Goal: Communication & Community: Answer question/provide support

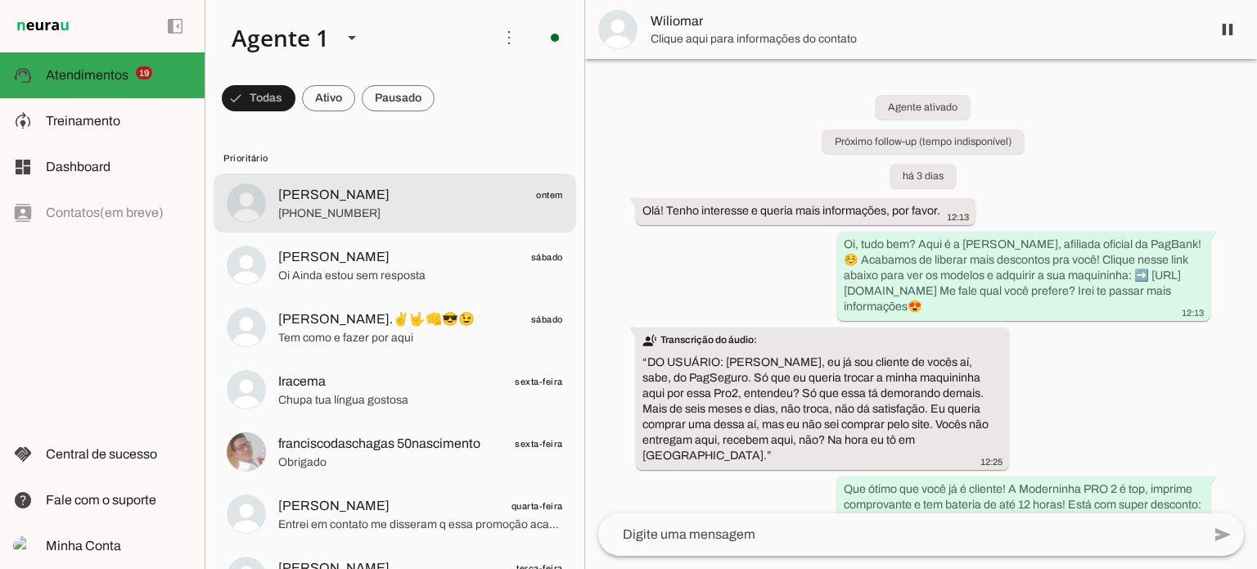
drag, startPoint x: 407, startPoint y: 205, endPoint x: 413, endPoint y: 196, distance: 10.0
click at [405, 205] on span "[PHONE_NUMBER]" at bounding box center [420, 213] width 285 height 16
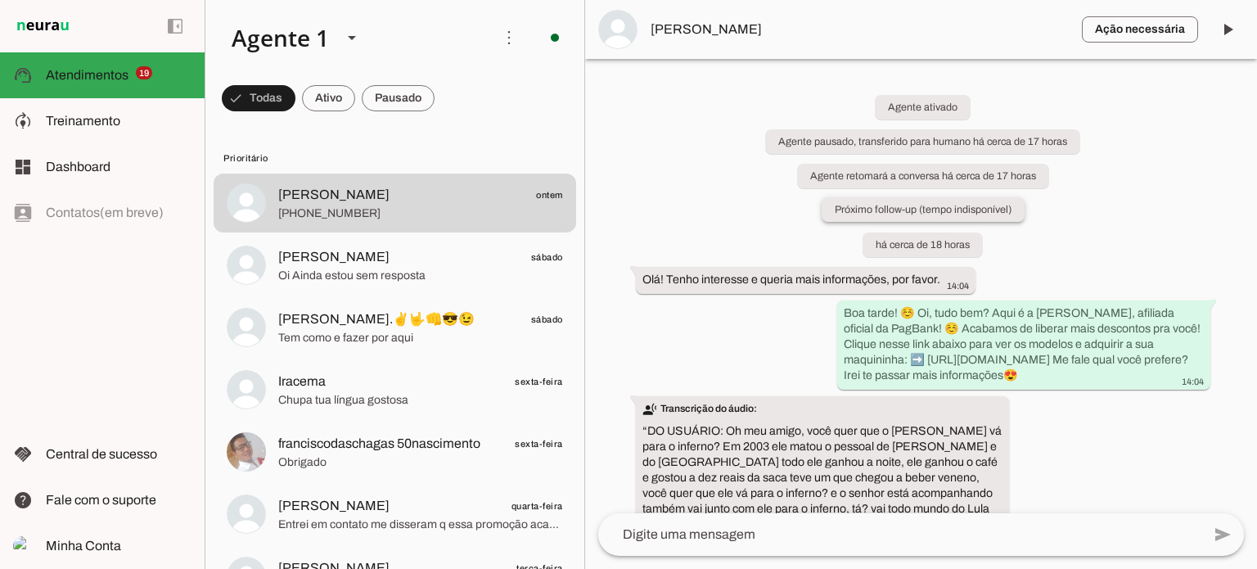
drag, startPoint x: 865, startPoint y: 203, endPoint x: 859, endPoint y: 212, distance: 10.7
click at [859, 212] on whatsapp-system-message-bubble "Próximo follow-up (tempo indisponível)" at bounding box center [923, 209] width 203 height 25
drag, startPoint x: 920, startPoint y: 268, endPoint x: 903, endPoint y: 272, distance: 17.7
drag, startPoint x: 903, startPoint y: 272, endPoint x: 839, endPoint y: 240, distance: 71.4
click at [839, 240] on div "Agente ativado Agente pausado, transferido para humano há cerca de 17 horas Age…" at bounding box center [921, 286] width 672 height 454
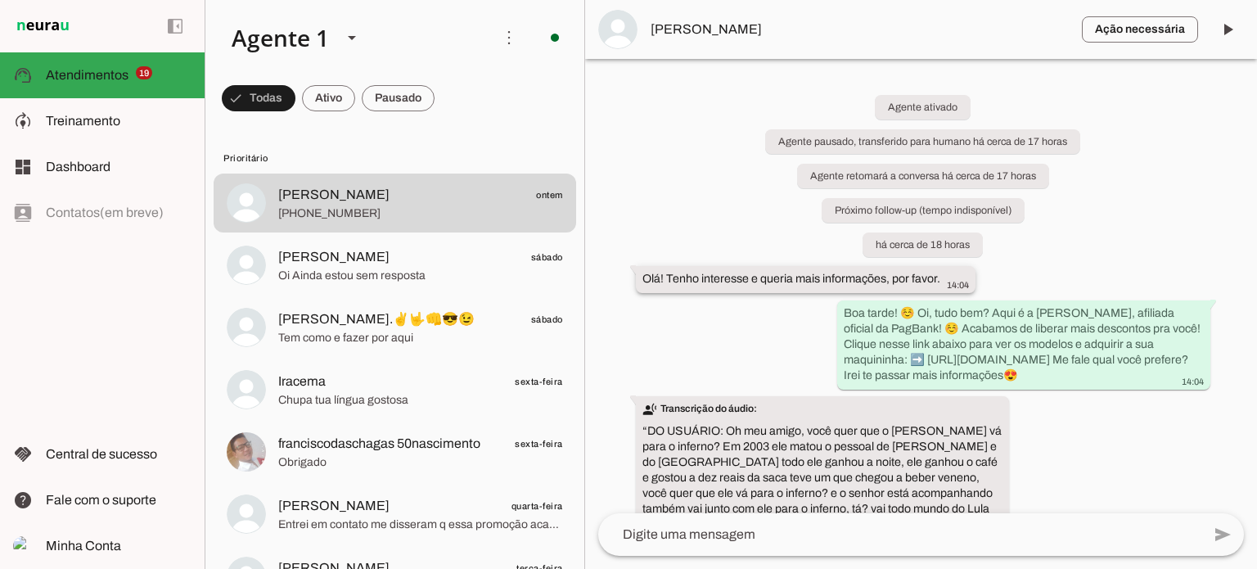
click at [0, 0] on slot "Olá! Tenho interesse e queria mais informações, por favor." at bounding box center [0, 0] width 0 height 0
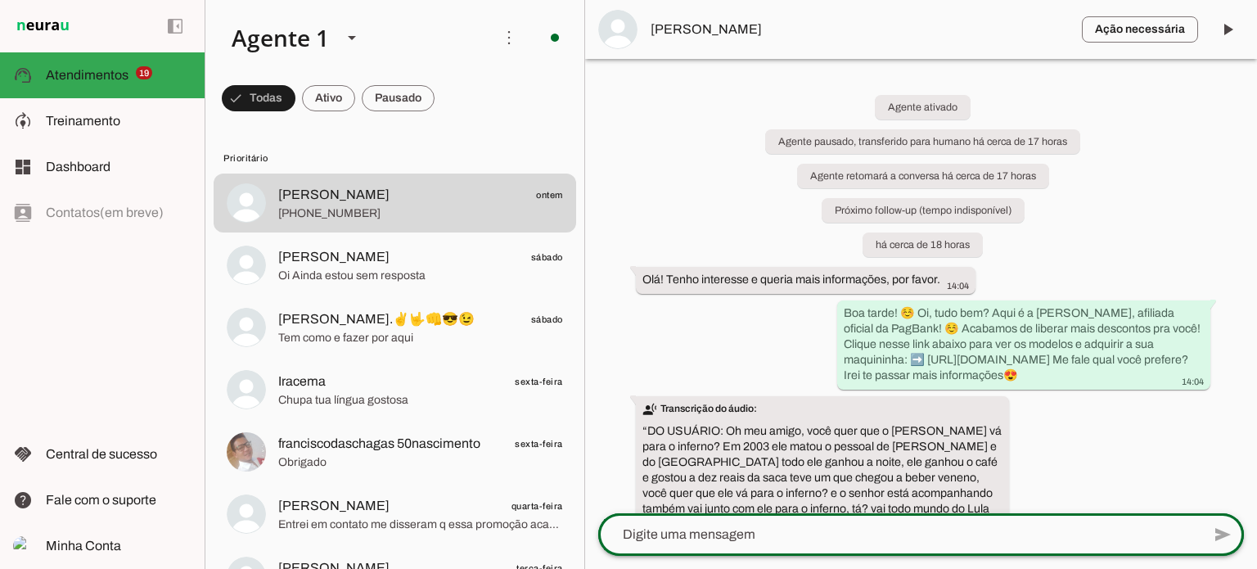
click at [779, 521] on div at bounding box center [899, 534] width 603 height 43
click at [1099, 264] on div "Agente ativado Agente pausado, transferido para humano há cerca de 17 horas Age…" at bounding box center [921, 286] width 672 height 454
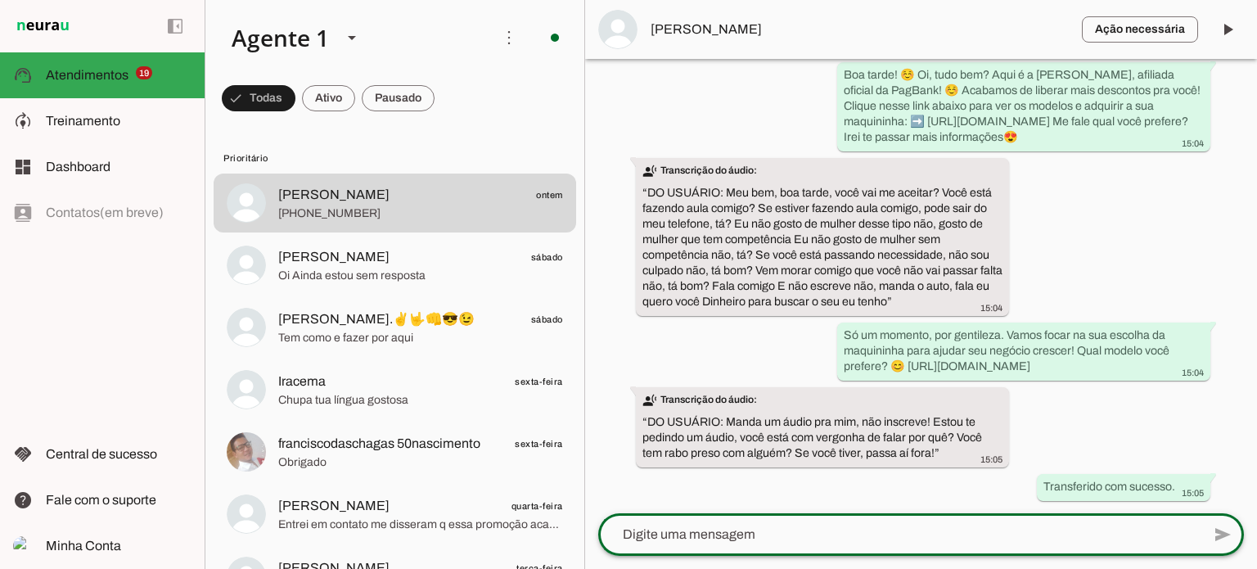
scroll to position [675, 0]
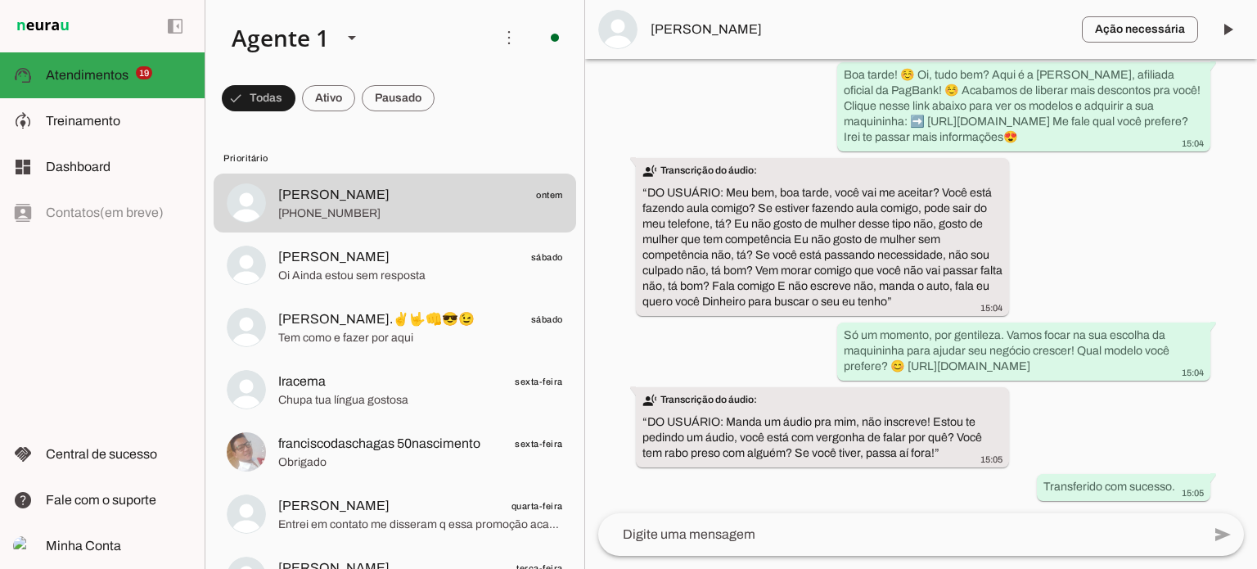
drag, startPoint x: 1073, startPoint y: 327, endPoint x: 1077, endPoint y: 266, distance: 60.7
click at [1100, 269] on div "Agente ativado Agente pausado, transferido para humano há cerca de 17 horas Age…" at bounding box center [921, 286] width 672 height 454
click at [0, 0] on slot "transcribe Transcrição do áudio: “ DO USUÁRIO: Meu bem, boa tarde, você vai me …" at bounding box center [0, 0] width 0 height 0
drag, startPoint x: 742, startPoint y: 215, endPoint x: 738, endPoint y: 476, distance: 261.2
click at [741, 219] on div "transcribe Transcrição do áudio: “ DO USUÁRIO: Meu bem, boa tarde, você vai me …" at bounding box center [823, 238] width 360 height 151
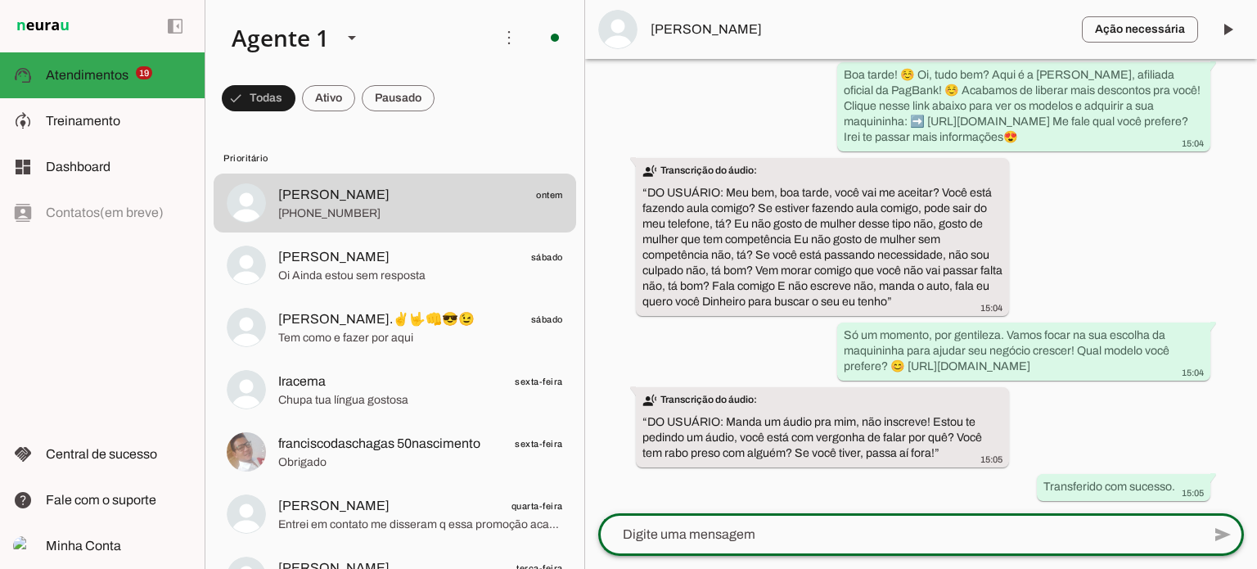
drag, startPoint x: 761, startPoint y: 526, endPoint x: 761, endPoint y: 535, distance: 9.8
click at [0, 0] on lt-mirror at bounding box center [0, 0] width 0 height 0
drag, startPoint x: 761, startPoint y: 533, endPoint x: 858, endPoint y: 532, distance: 97.4
click at [897, 549] on div at bounding box center [899, 534] width 603 height 43
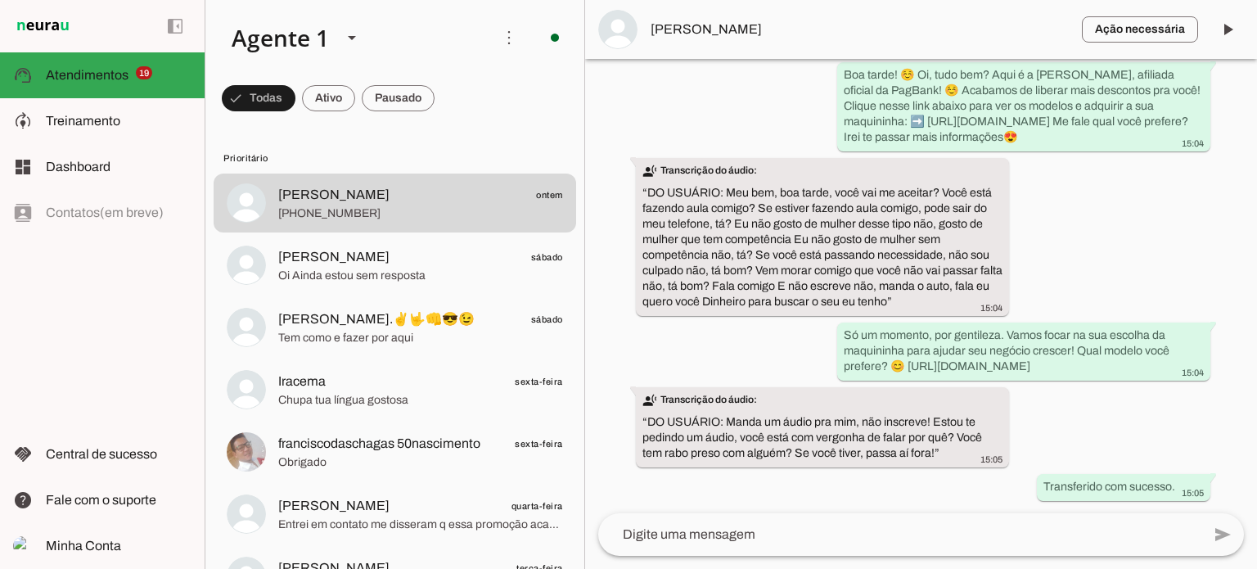
drag, startPoint x: 709, startPoint y: 422, endPoint x: 1036, endPoint y: 452, distance: 328.9
click at [973, 452] on div "transcribe Transcrição do áudio: “ DO USUÁRIO: Manda um áudio pra mim, não insc…" at bounding box center [823, 429] width 360 height 74
drag, startPoint x: 1081, startPoint y: 485, endPoint x: 1090, endPoint y: 454, distance: 32.6
click at [1018, 484] on div "Agente ativado Agente pausado, transferido para humano há cerca de 17 horas Age…" at bounding box center [921, 286] width 672 height 454
click at [1119, 409] on div "Agente ativado Agente pausado, transferido para humano há cerca de 17 horas Age…" at bounding box center [921, 286] width 672 height 454
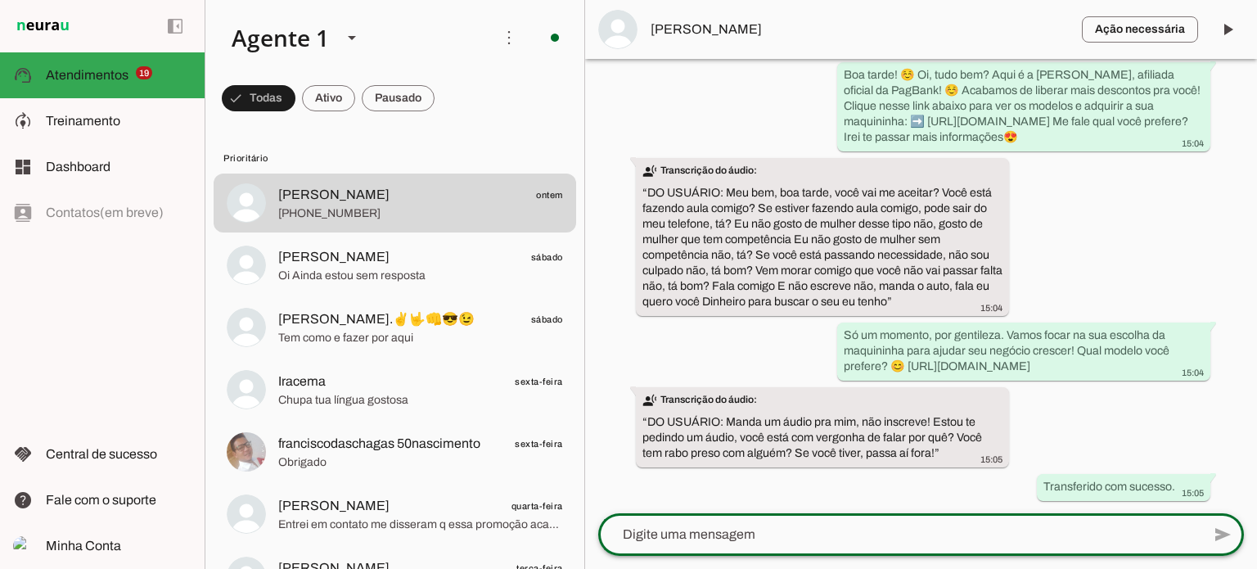
click at [681, 537] on textarea at bounding box center [899, 535] width 603 height 20
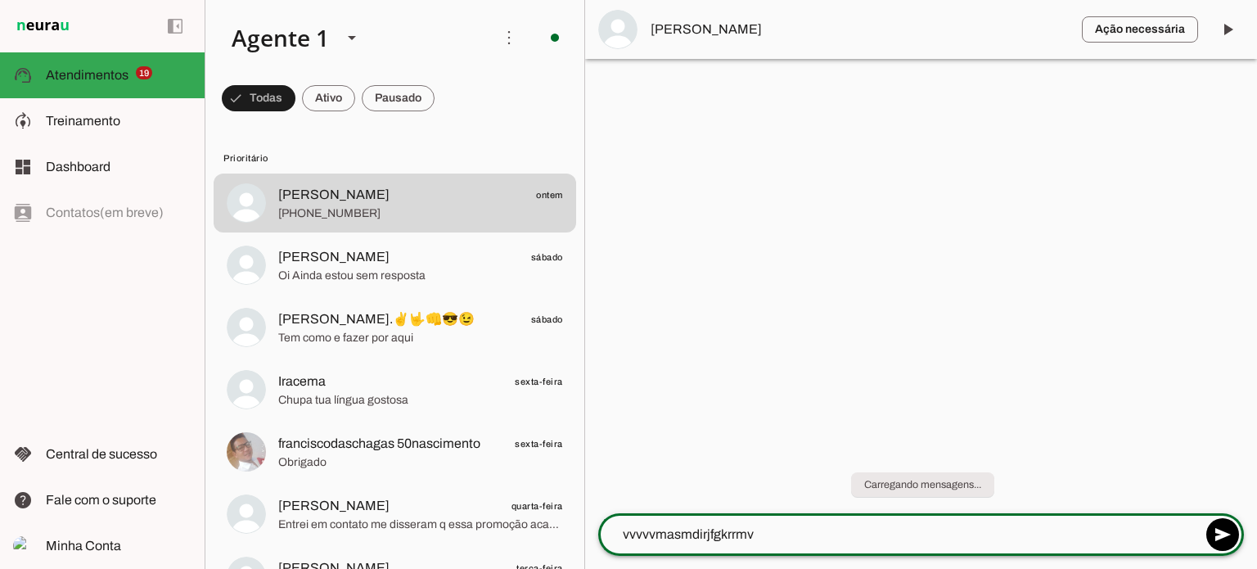
type textarea "vvvvvmasmdirjfgkrrmvw"
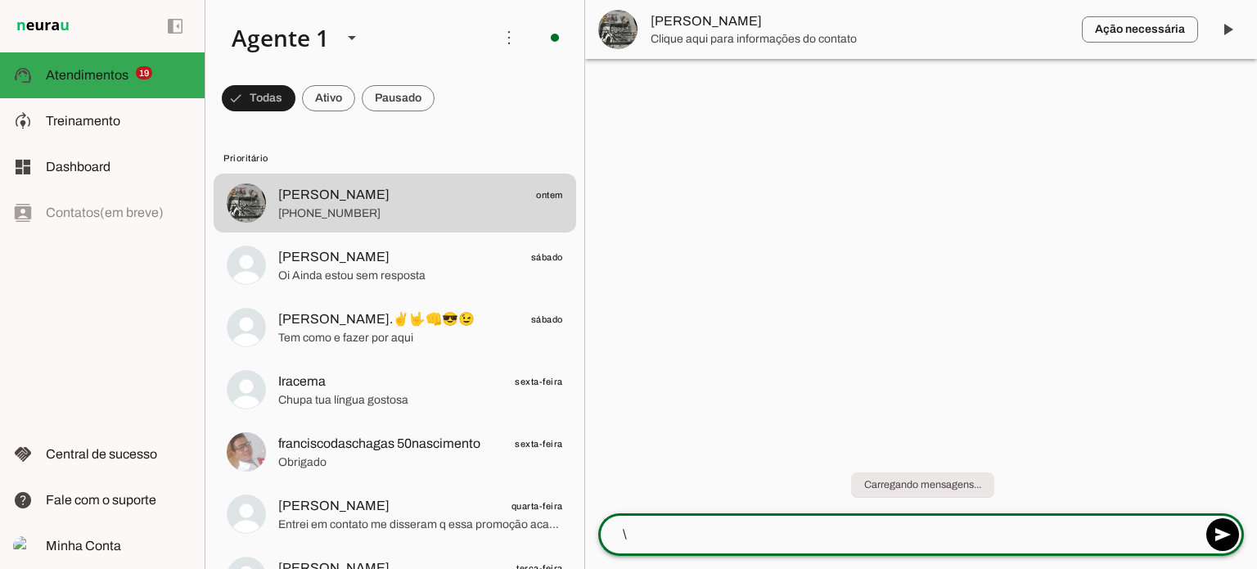
type textarea "\"
type md-outlined-text-field "\"
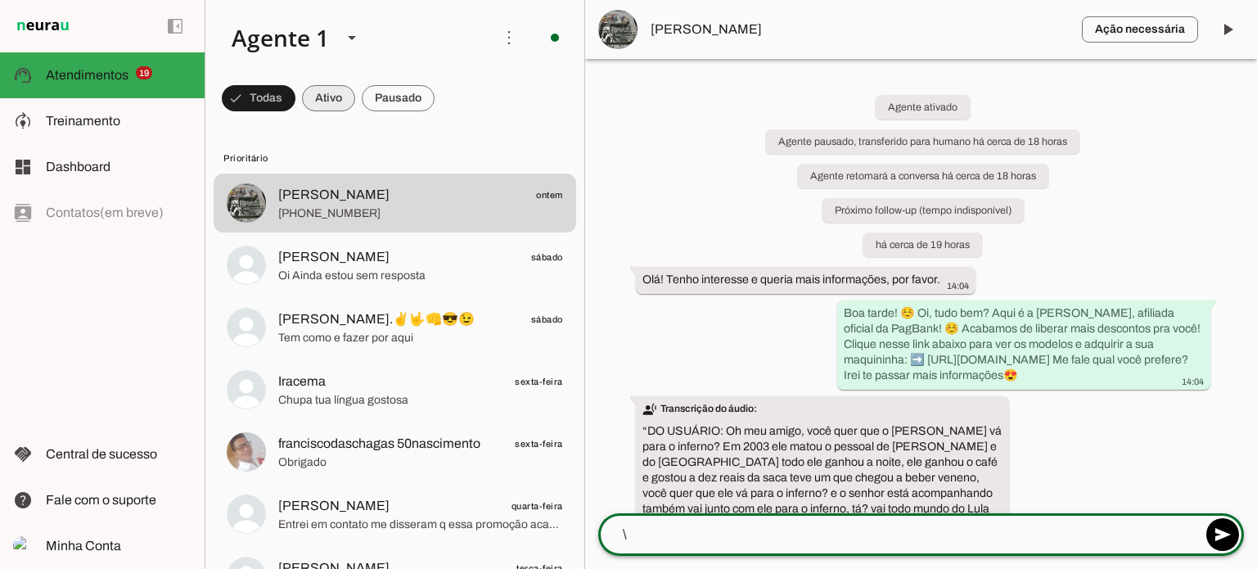
click at [321, 90] on span at bounding box center [328, 98] width 53 height 39
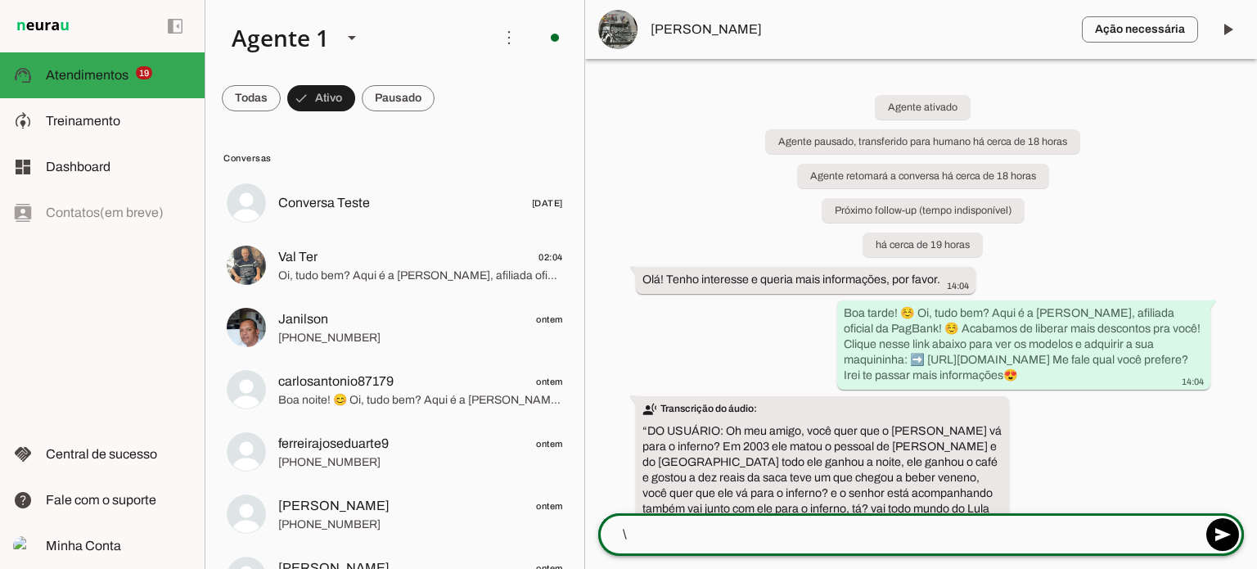
click at [661, 549] on div "* \" at bounding box center [899, 534] width 603 height 43
